Goal: Check status: Check status

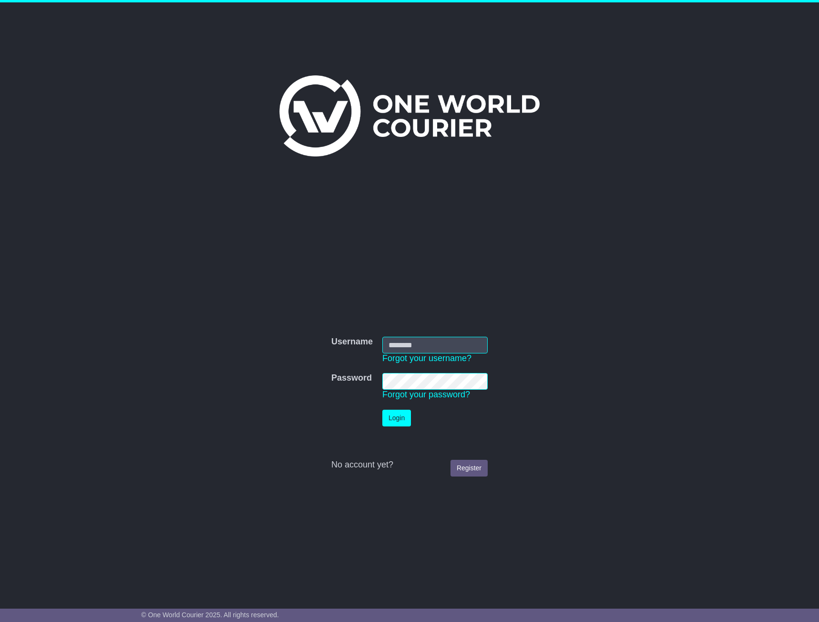
type input "**********"
click at [404, 415] on button "Login" at bounding box center [397, 418] width 29 height 17
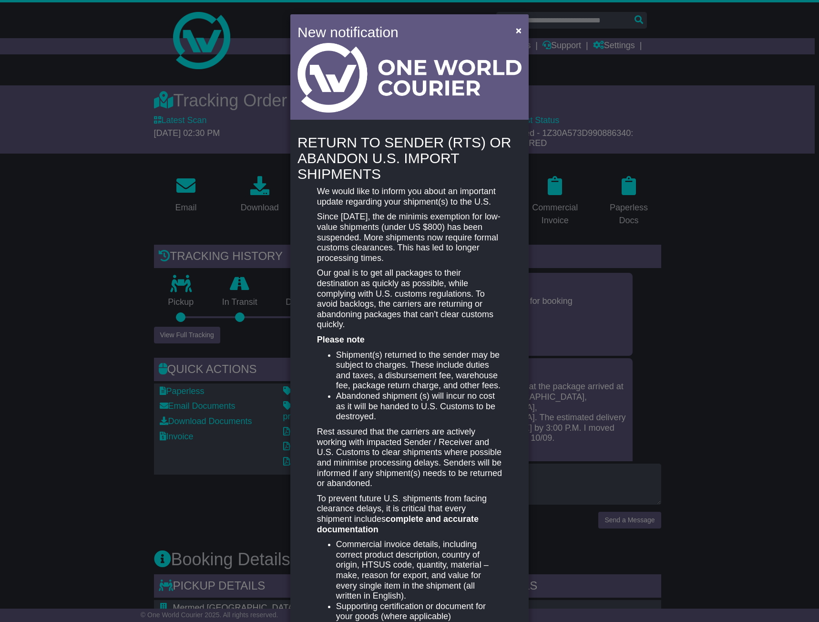
click at [464, 315] on p "Our goal is to get all packages to their destination as quickly as possible, wh…" at bounding box center [409, 299] width 185 height 62
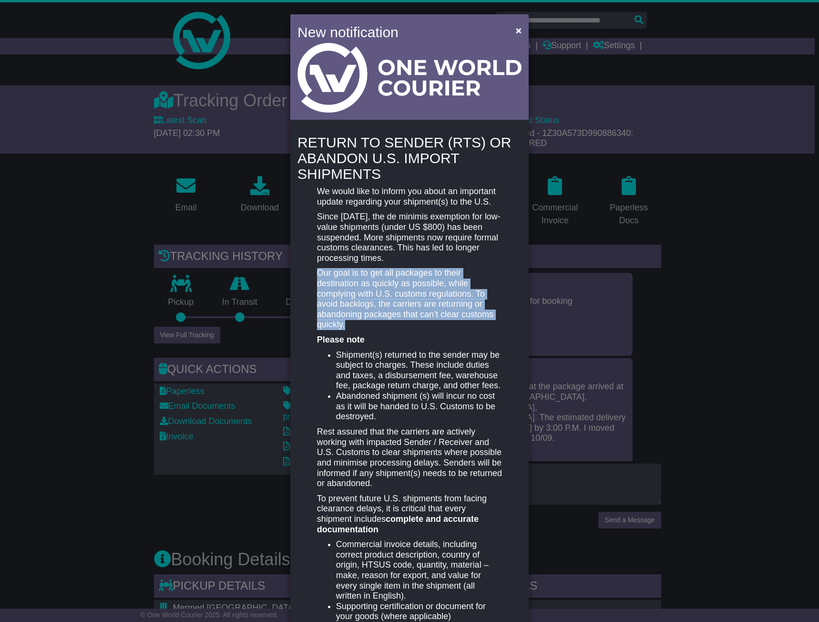
click at [464, 315] on p "Our goal is to get all packages to their destination as quickly as possible, wh…" at bounding box center [409, 299] width 185 height 62
click at [472, 329] on p "Our goal is to get all packages to their destination as quickly as possible, wh…" at bounding box center [409, 299] width 185 height 62
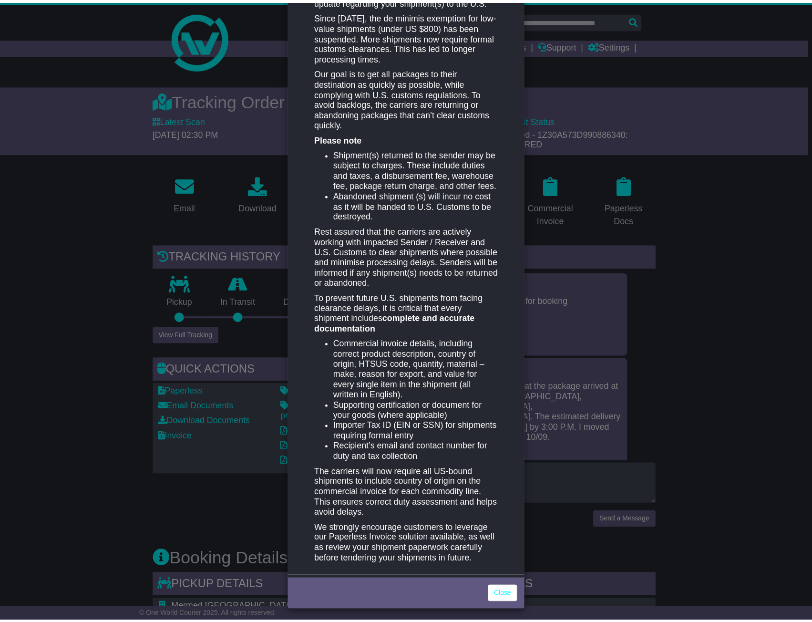
scroll to position [204, 0]
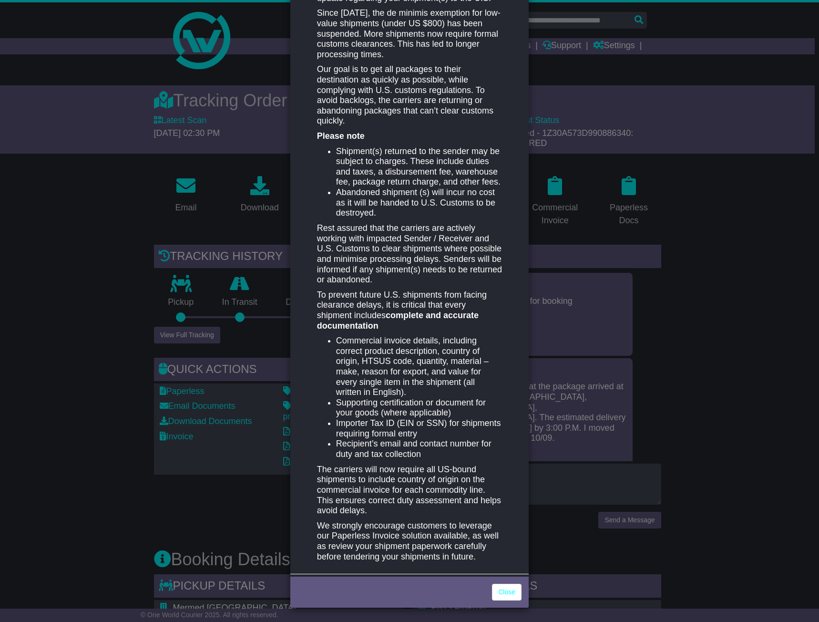
click at [472, 535] on p "We strongly encourage customers to leverage our Paperless Invoice solution avai…" at bounding box center [409, 541] width 185 height 41
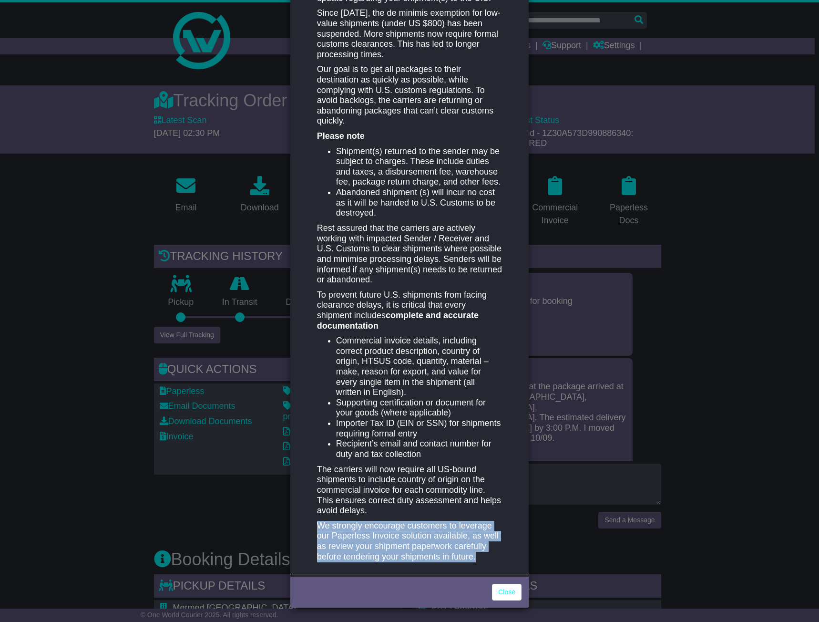
click at [472, 535] on p "We strongly encourage customers to leverage our Paperless Invoice solution avai…" at bounding box center [409, 541] width 185 height 41
click at [480, 544] on p "We strongly encourage customers to leverage our Paperless Invoice solution avai…" at bounding box center [409, 541] width 185 height 41
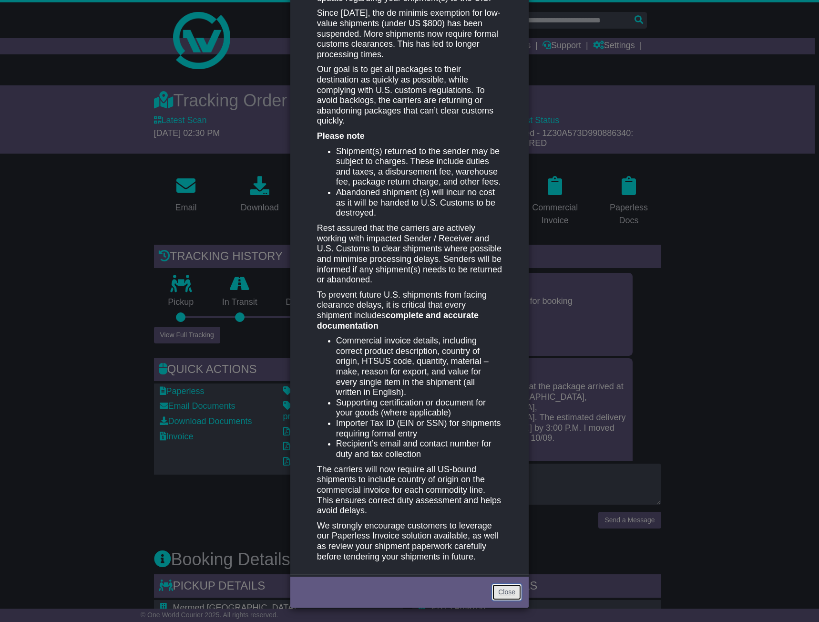
click at [513, 590] on link "Close" at bounding box center [507, 592] width 30 height 17
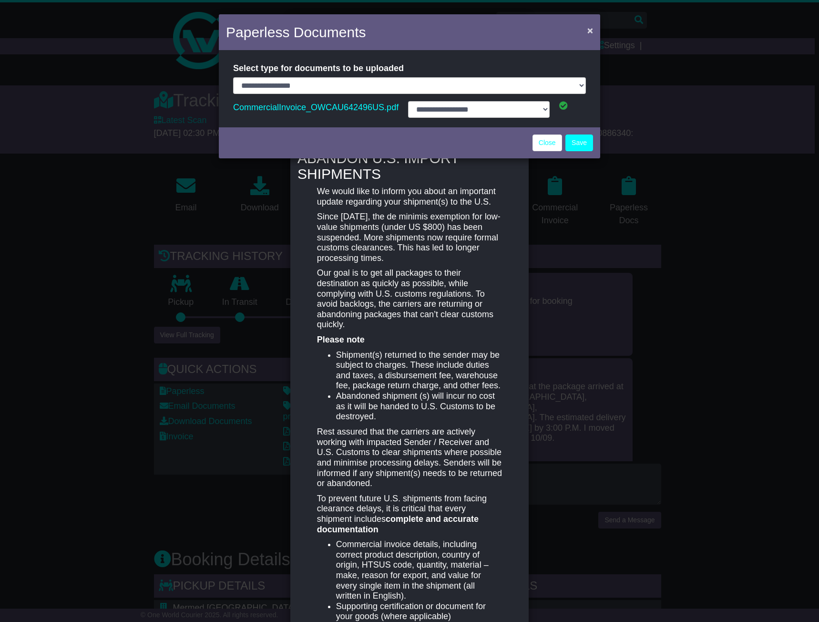
click at [594, 27] on button "×" at bounding box center [590, 31] width 15 height 20
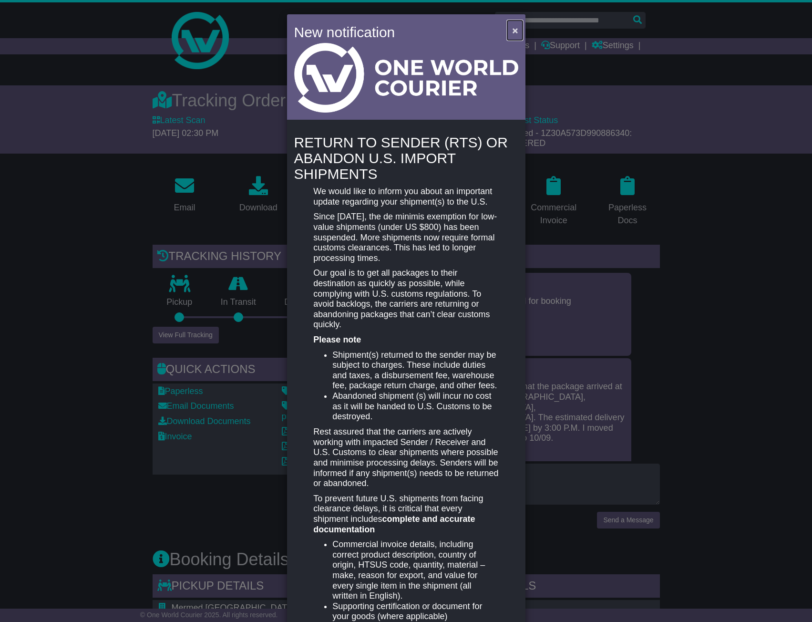
click at [514, 25] on span "×" at bounding box center [515, 30] width 6 height 11
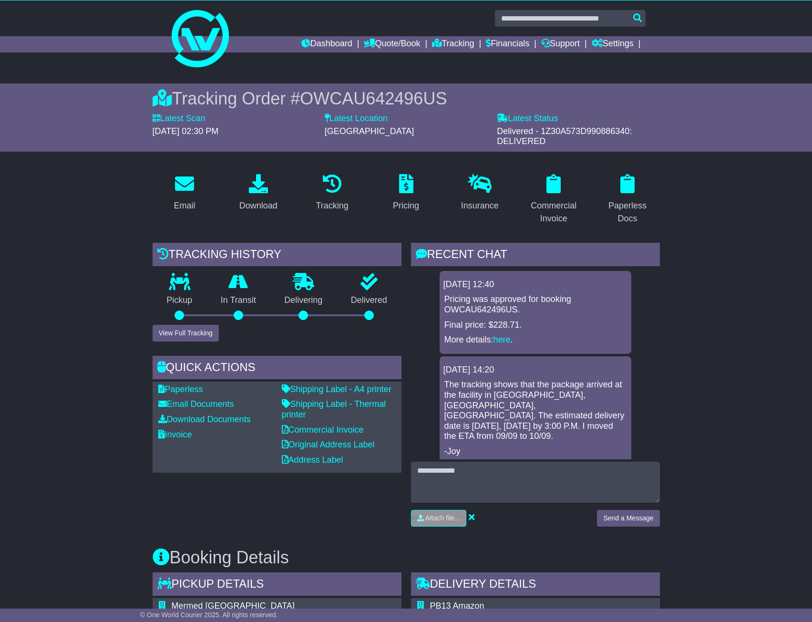
scroll to position [0, 0]
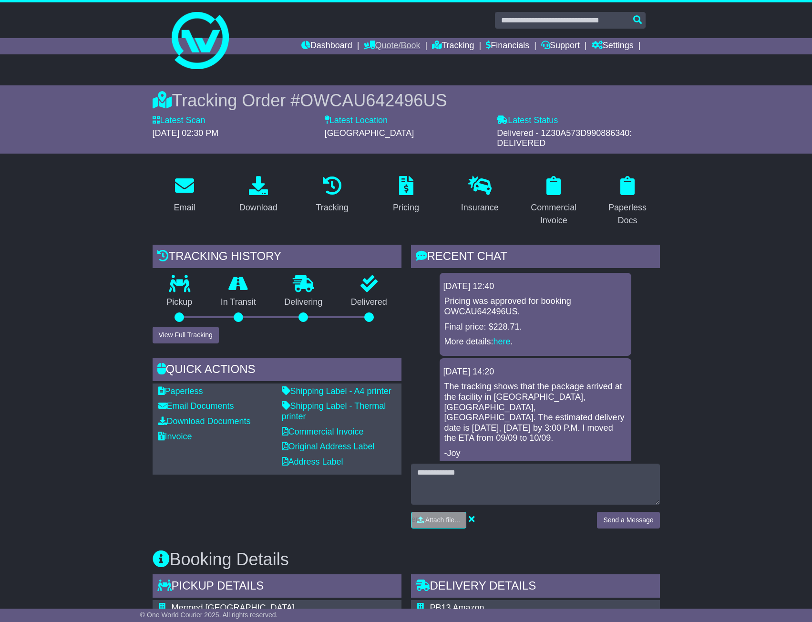
click at [374, 45] on link "Quote/Book" at bounding box center [392, 46] width 56 height 16
click at [433, 43] on link "Tracking" at bounding box center [453, 46] width 42 height 16
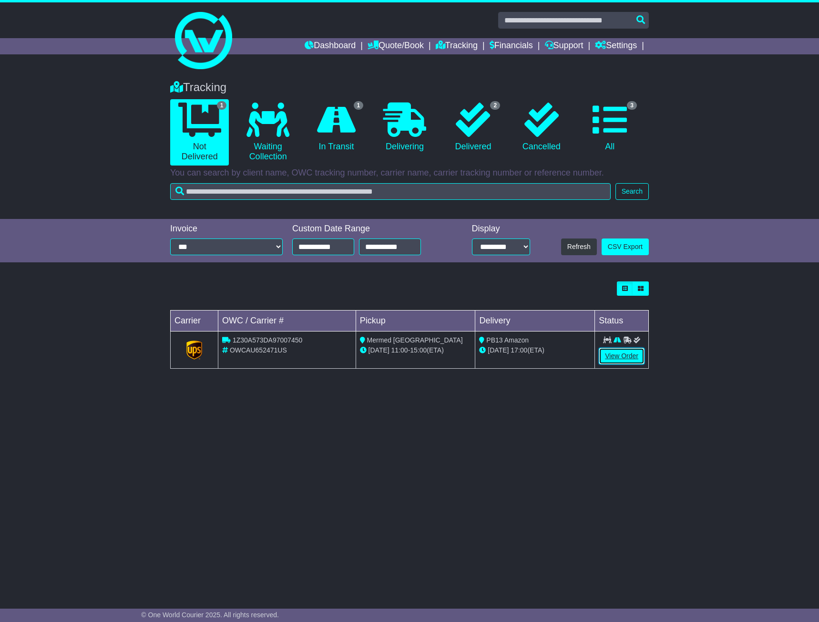
click at [627, 350] on link "View Order" at bounding box center [622, 356] width 46 height 17
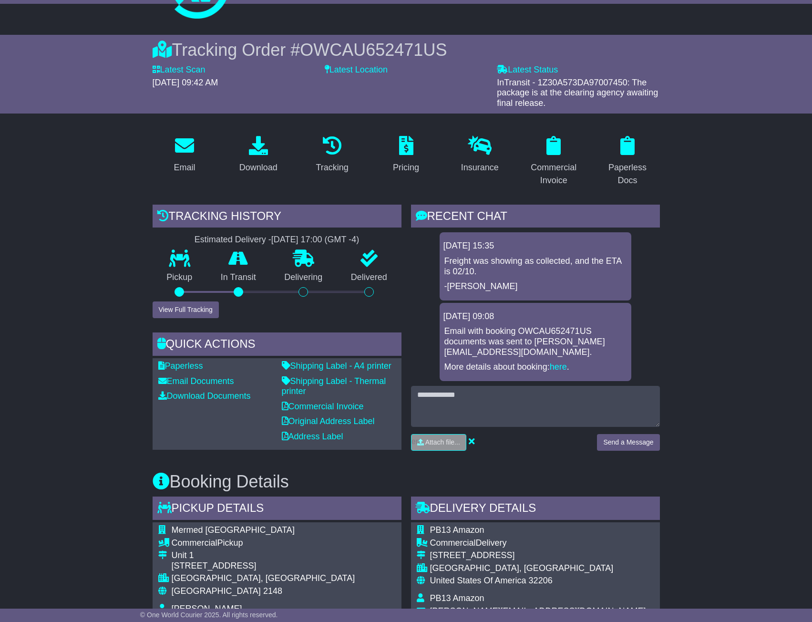
scroll to position [95, 0]
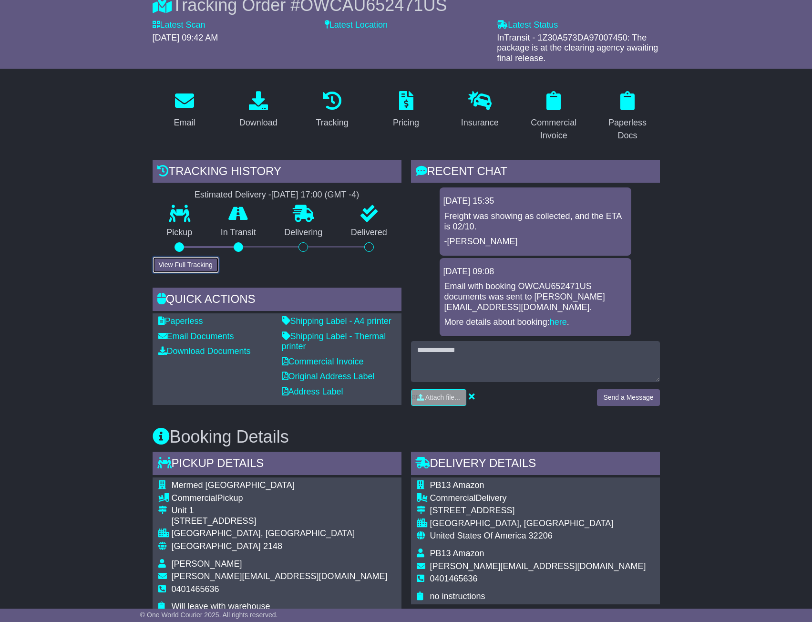
click at [199, 259] on button "View Full Tracking" at bounding box center [186, 265] width 66 height 17
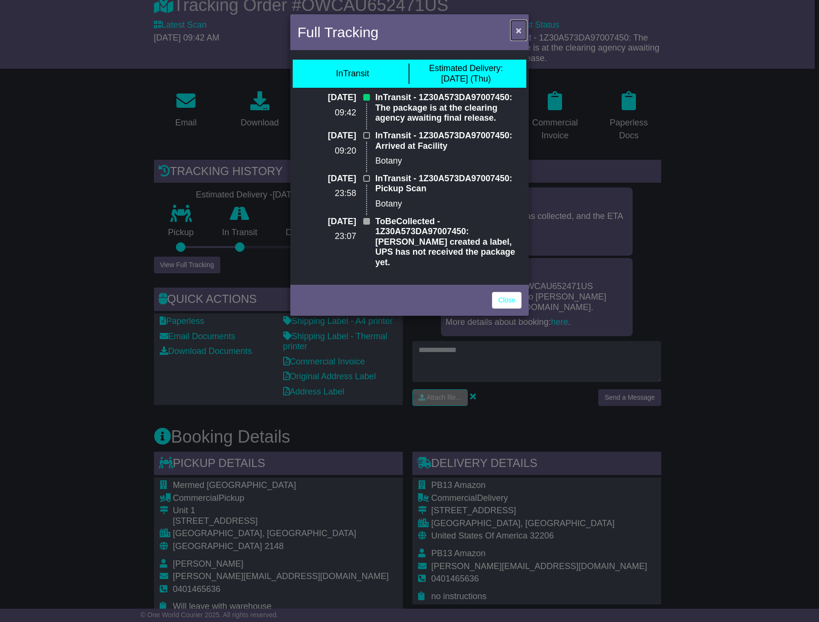
click at [521, 25] on span "×" at bounding box center [519, 30] width 6 height 11
